Goal: Communication & Community: Answer question/provide support

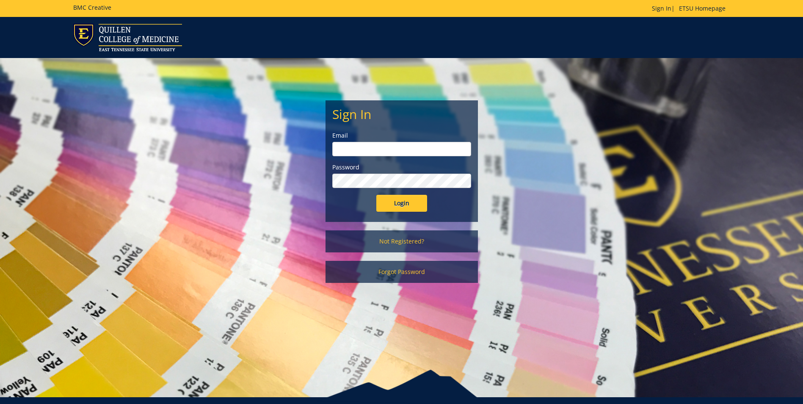
type input "[EMAIL_ADDRESS][DOMAIN_NAME]"
click at [409, 200] on input "Login" at bounding box center [401, 203] width 51 height 17
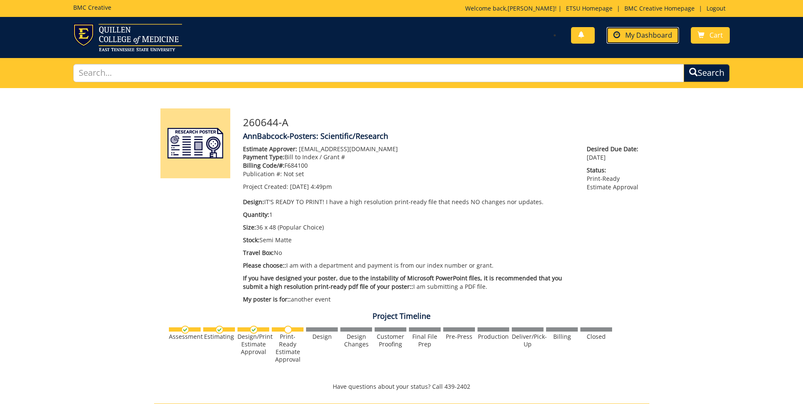
click at [658, 36] on span "My Dashboard" at bounding box center [648, 34] width 47 height 9
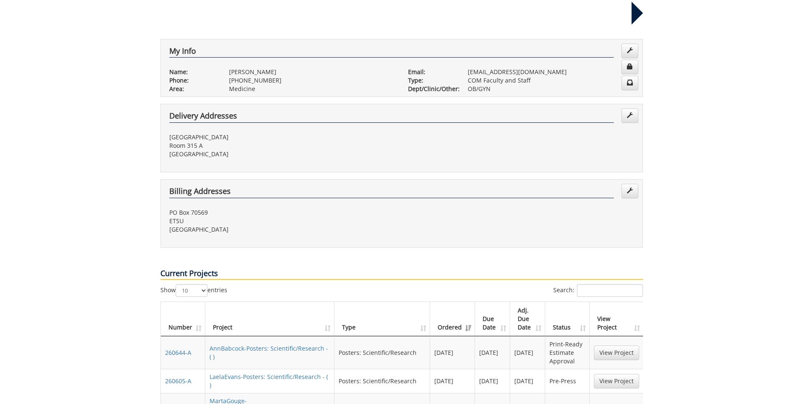
scroll to position [169, 0]
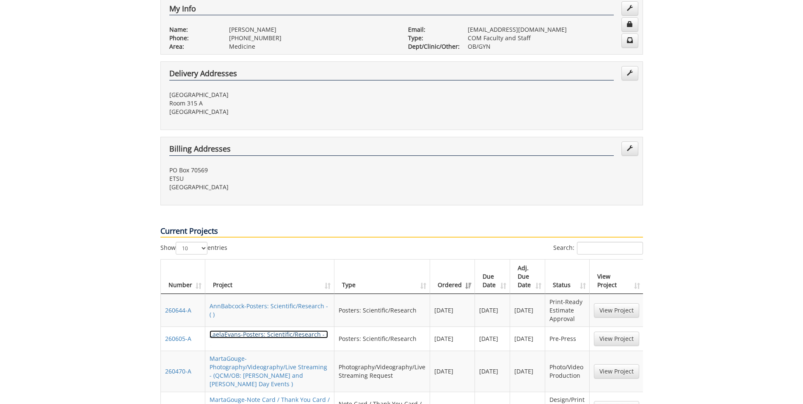
click at [280, 330] on link "LaelaEvans-Posters: Scientific/Research - ( )" at bounding box center [269, 338] width 119 height 17
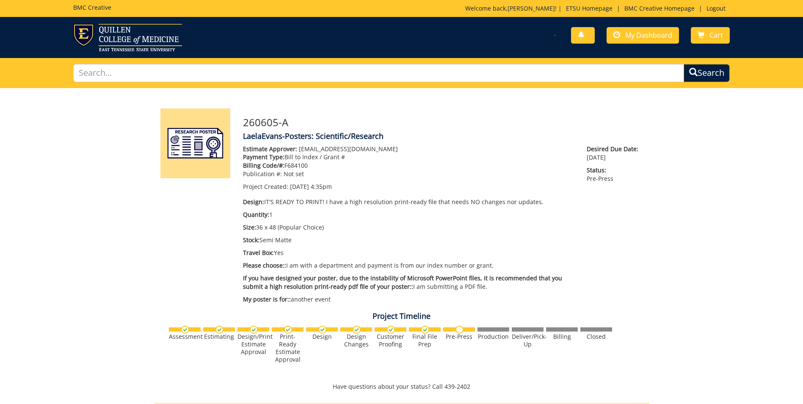
click at [245, 310] on div "Project Timeline Assessment Estimating" at bounding box center [402, 352] width 508 height 88
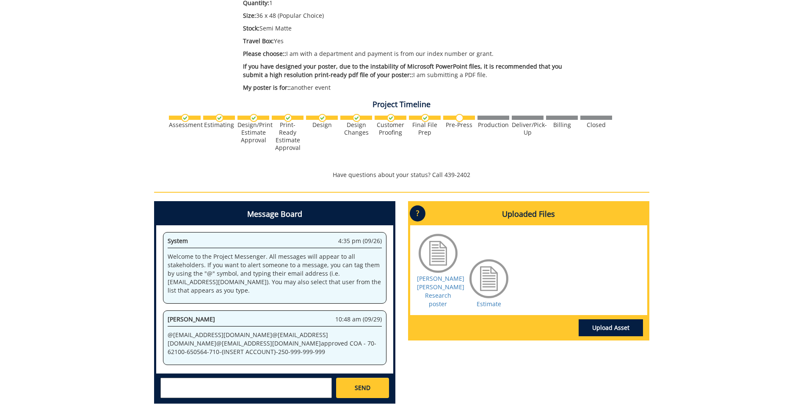
scroll to position [254, 0]
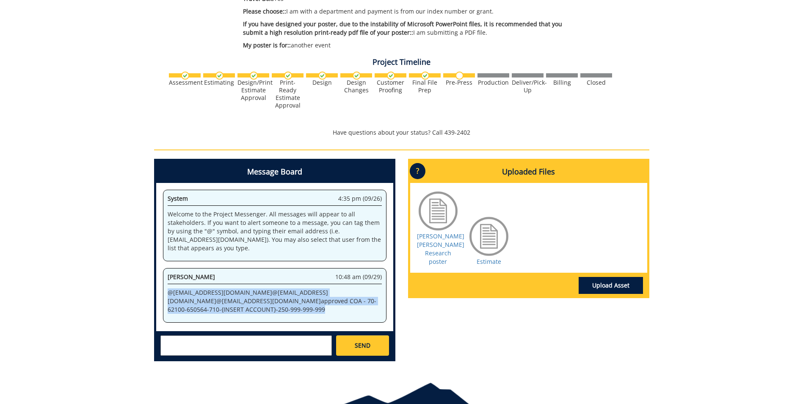
drag, startPoint x: 346, startPoint y: 308, endPoint x: 158, endPoint y: 292, distance: 189.1
click at [158, 292] on div "System 4:35 pm (09/26) Welcome to the Project Messenger. All messages will appe…" at bounding box center [274, 257] width 237 height 148
drag, startPoint x: 158, startPoint y: 292, endPoint x: 220, endPoint y: 293, distance: 62.2
copy p "@ [EMAIL_ADDRESS][DOMAIN_NAME] @ [EMAIL_ADDRESS][DOMAIN_NAME] @ [EMAIL_ADDRESS]…"
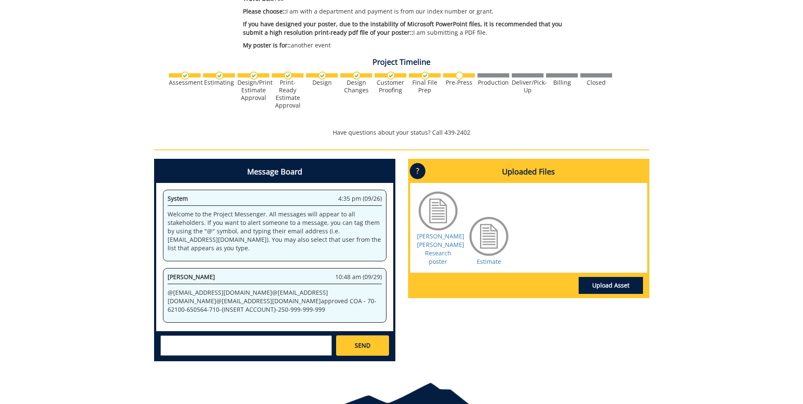
click at [572, 96] on div at bounding box center [402, 90] width 468 height 37
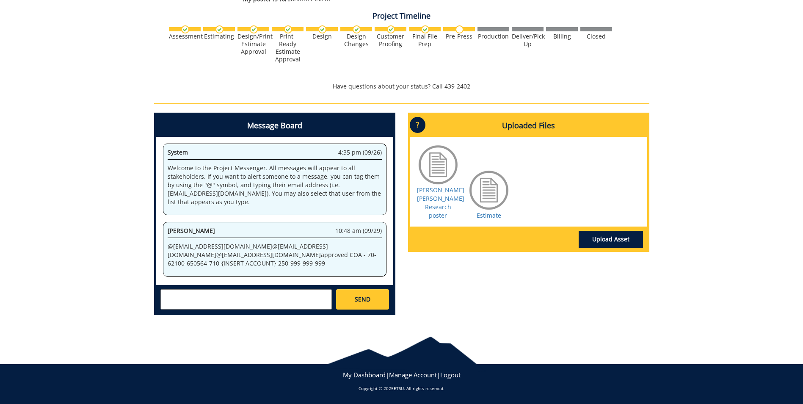
scroll to position [0, 0]
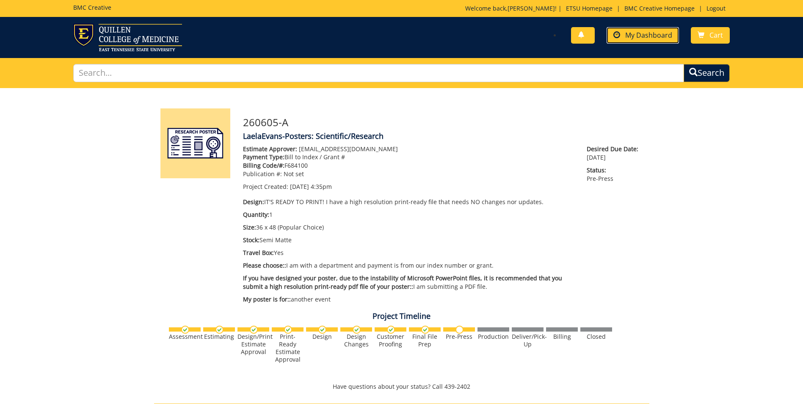
click at [633, 42] on link "My Dashboard" at bounding box center [643, 35] width 72 height 17
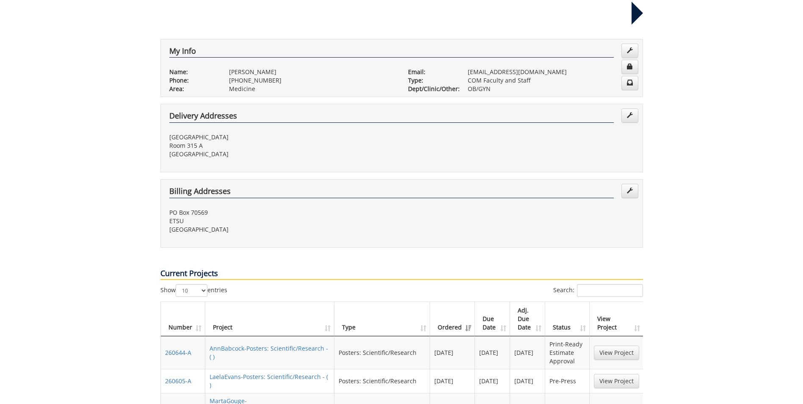
scroll to position [169, 0]
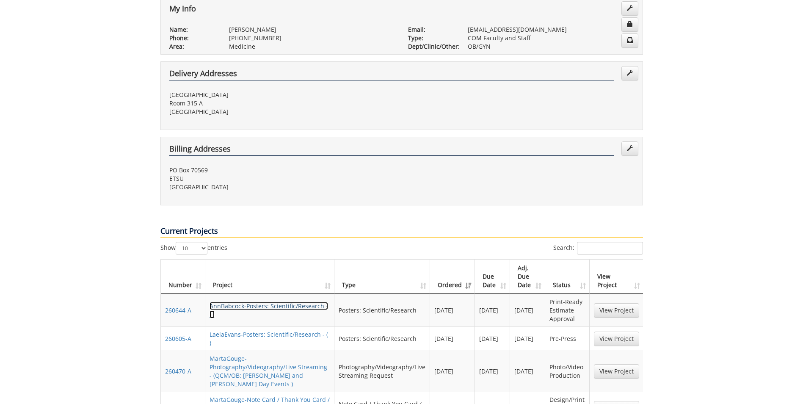
click at [246, 302] on link "AnnBabcock-Posters: Scientific/Research - ( )" at bounding box center [269, 310] width 119 height 17
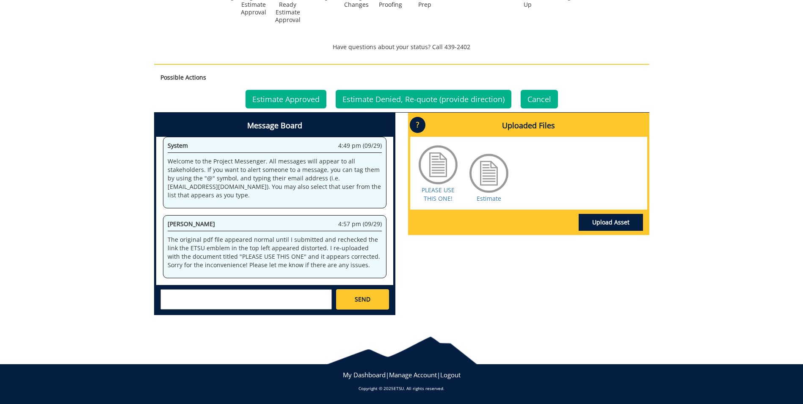
scroll to position [297, 0]
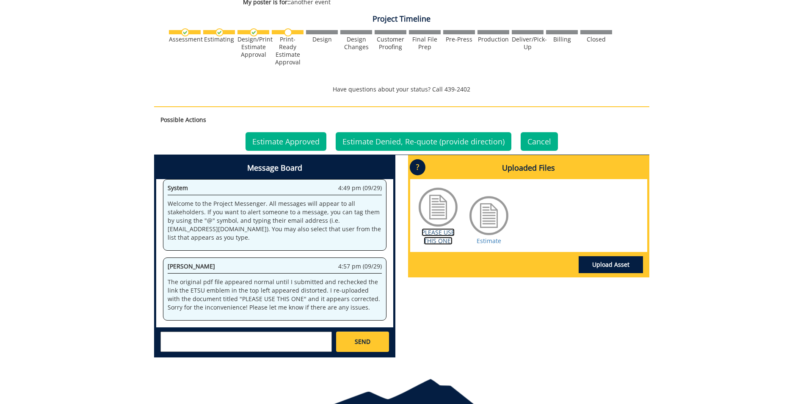
click at [440, 231] on link "PLEASE USE THIS ONE!" at bounding box center [438, 236] width 33 height 17
click at [238, 339] on textarea at bounding box center [245, 342] width 171 height 20
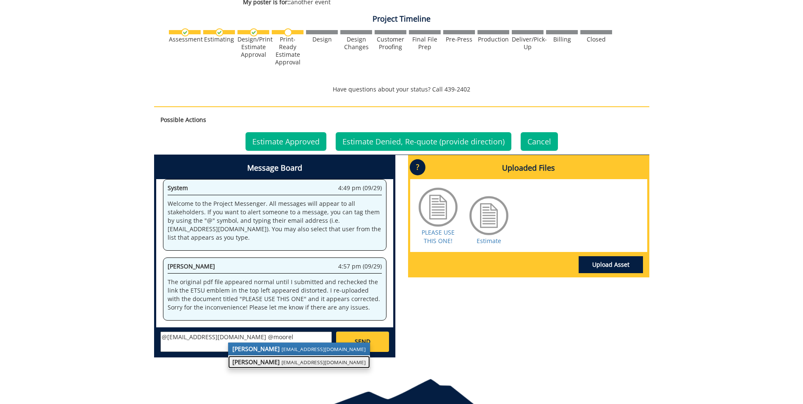
click at [282, 360] on small "moorela1@etsu.edu" at bounding box center [324, 362] width 84 height 7
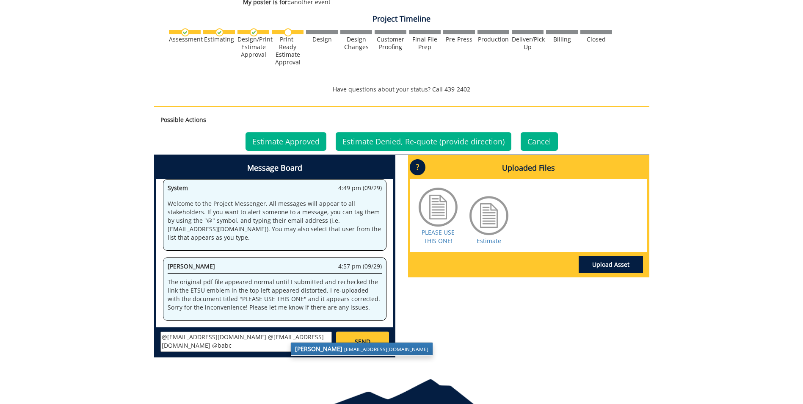
click at [312, 346] on strong "Ann Babcock" at bounding box center [318, 349] width 47 height 8
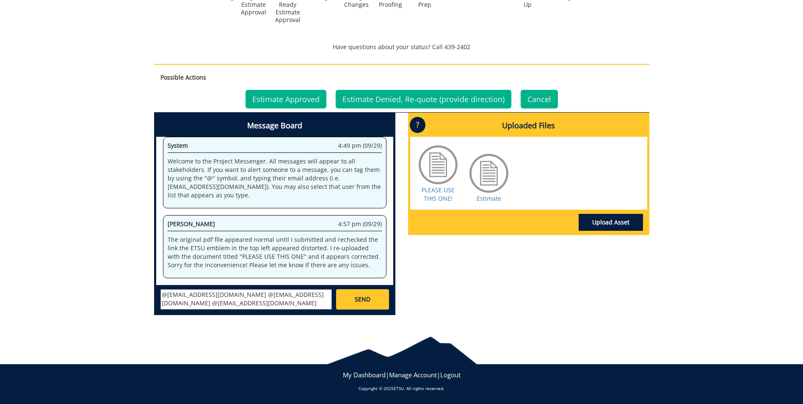
paste textarea "@conleyga@etsu.edu @evanslp1@etsu.edu @moorela1@etsu.edu approved COA - 70-6210…"
type textarea "@conleyga@etsu.edu @moorela1@etsu.edu @babcockae@etsu.edu approved. GL String @…"
click at [372, 297] on link "SEND" at bounding box center [362, 299] width 53 height 20
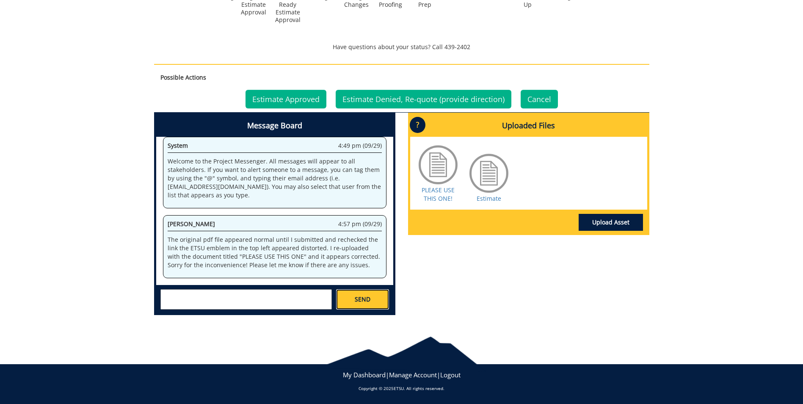
scroll to position [0, 0]
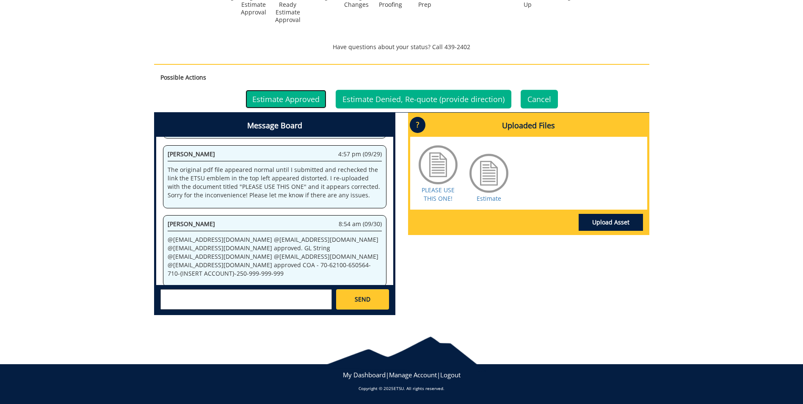
click at [311, 96] on link "Estimate Approved" at bounding box center [286, 99] width 81 height 19
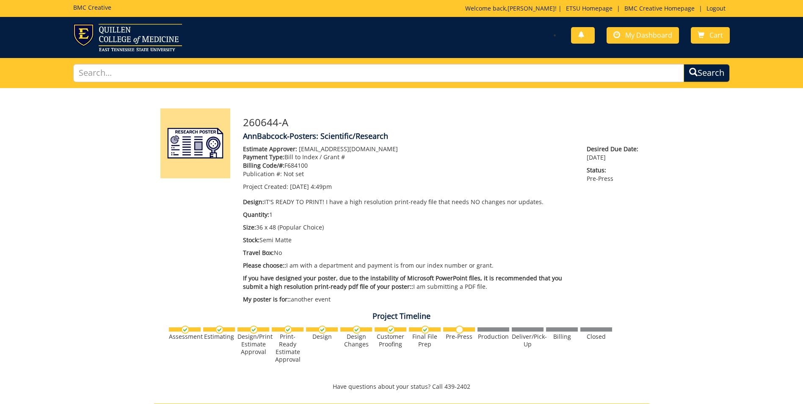
scroll to position [77, 0]
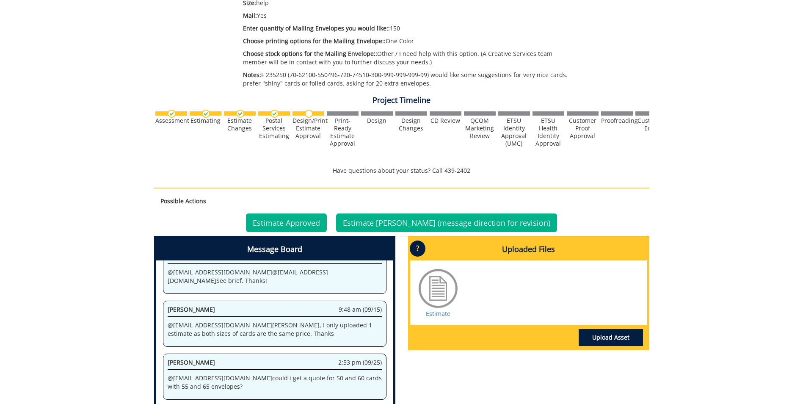
scroll to position [339, 0]
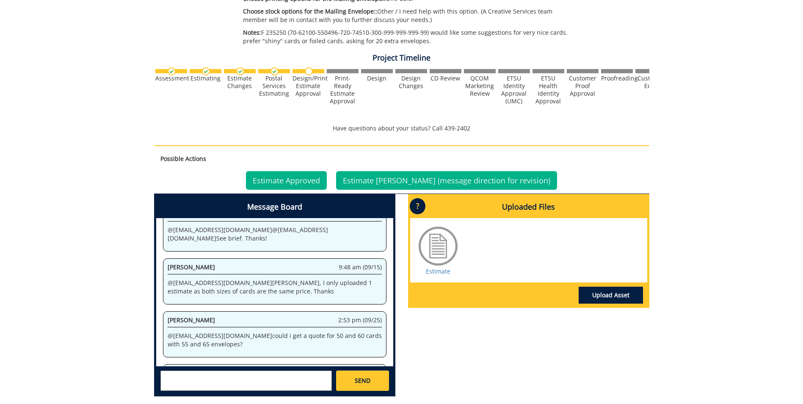
click at [243, 376] on textarea at bounding box center [245, 380] width 171 height 20
